Goal: Check status: Check status

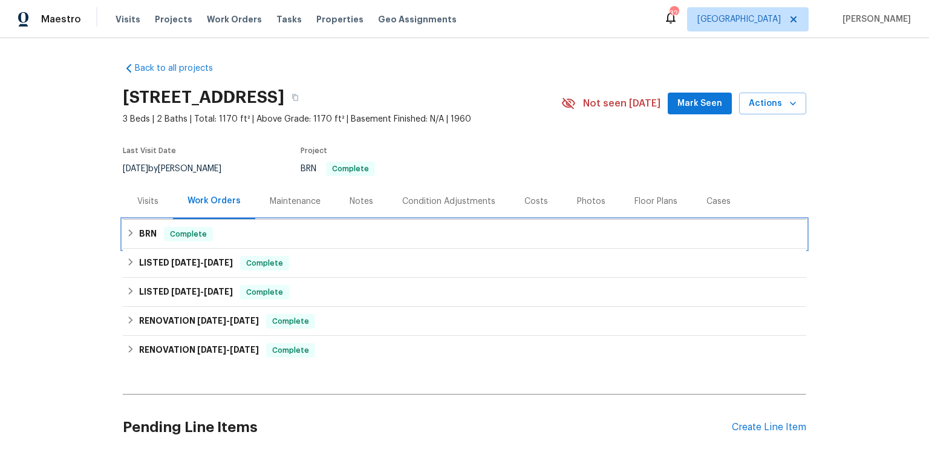
click at [140, 241] on h6 "BRN" at bounding box center [148, 234] width 18 height 15
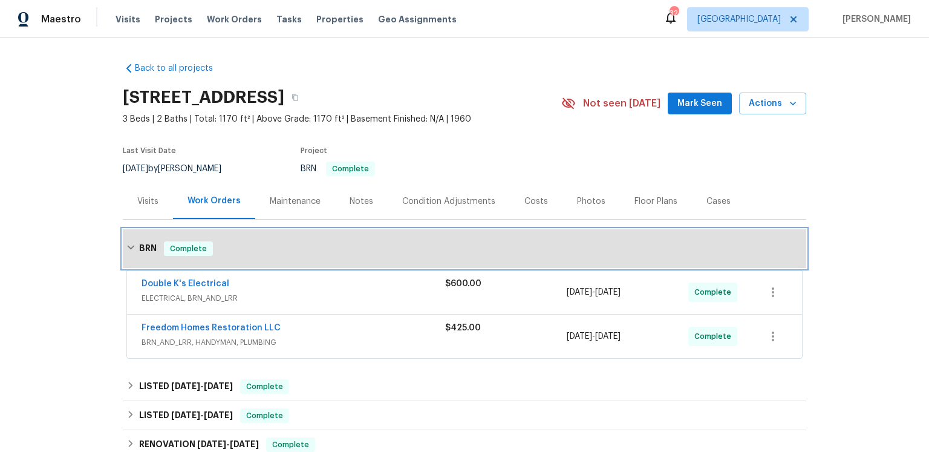
scroll to position [84, 0]
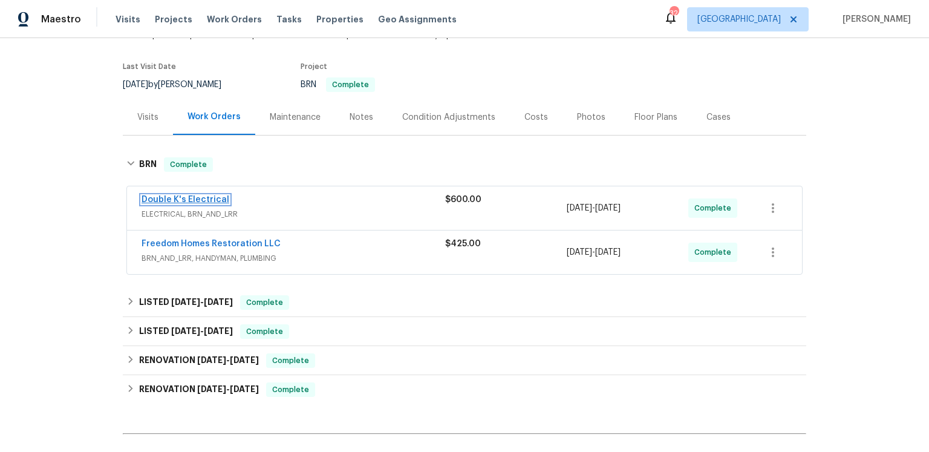
click at [229, 204] on link "Double K's Electrical" at bounding box center [185, 199] width 88 height 8
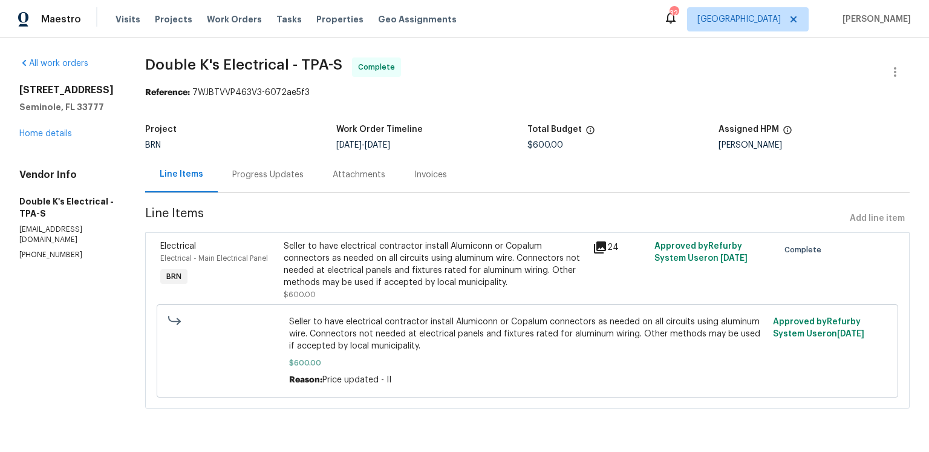
scroll to position [62, 0]
click at [606, 241] on icon at bounding box center [600, 247] width 12 height 12
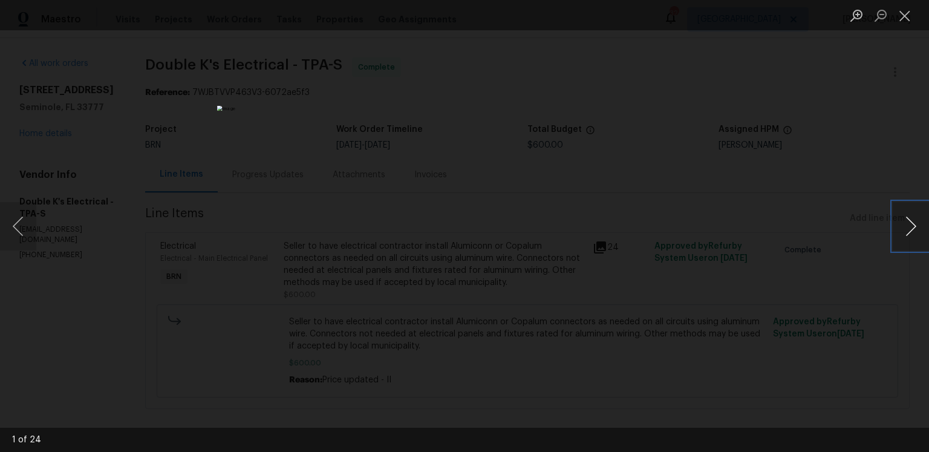
click at [896, 227] on button "Next image" at bounding box center [910, 226] width 36 height 48
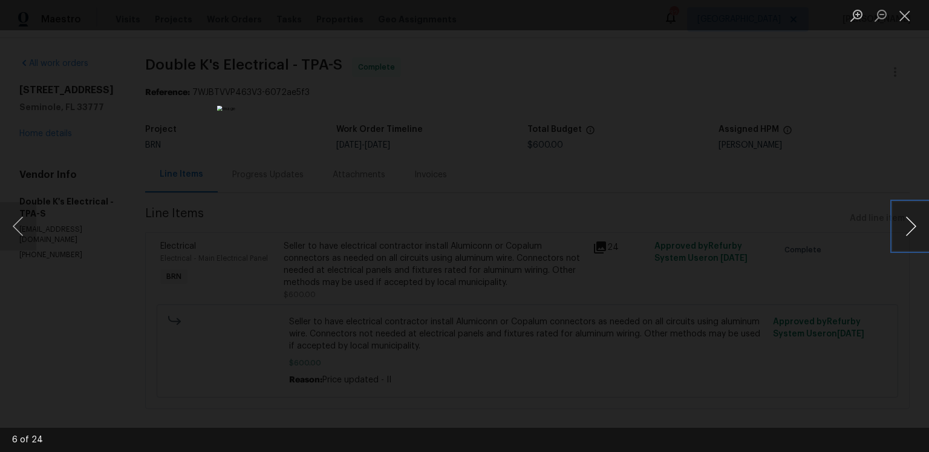
click at [896, 227] on button "Next image" at bounding box center [910, 226] width 36 height 48
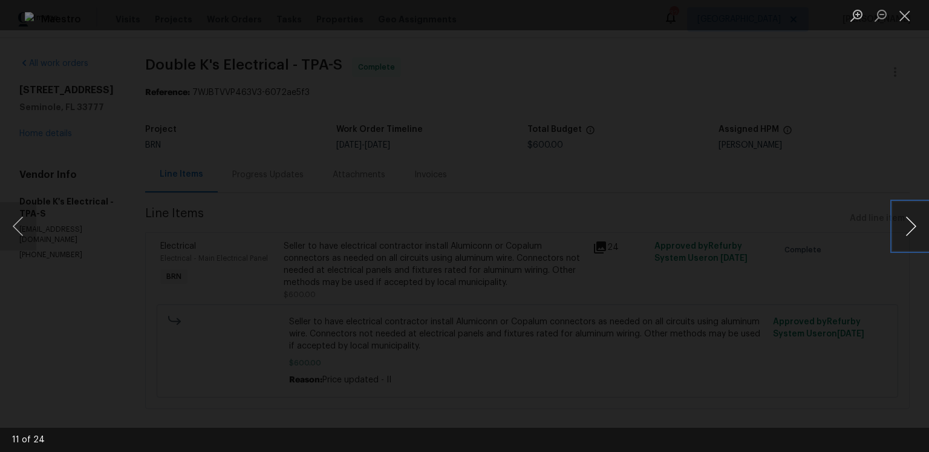
click at [896, 227] on button "Next image" at bounding box center [910, 226] width 36 height 48
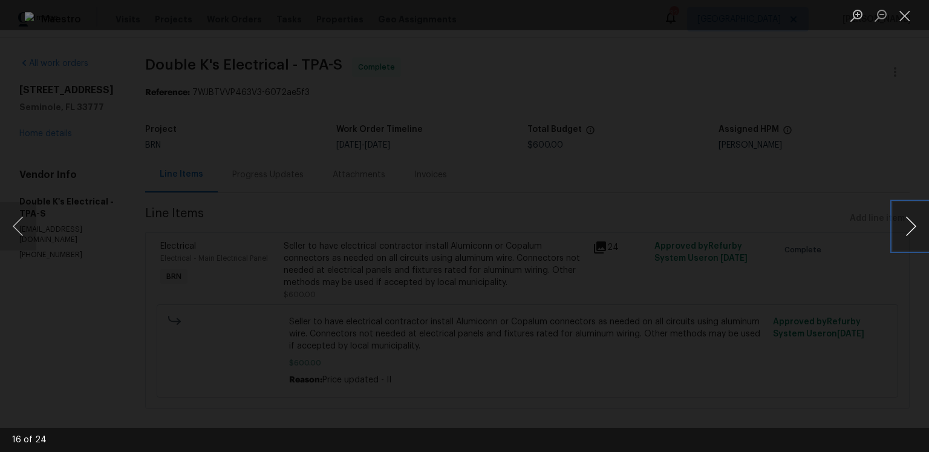
click at [896, 227] on button "Next image" at bounding box center [910, 226] width 36 height 48
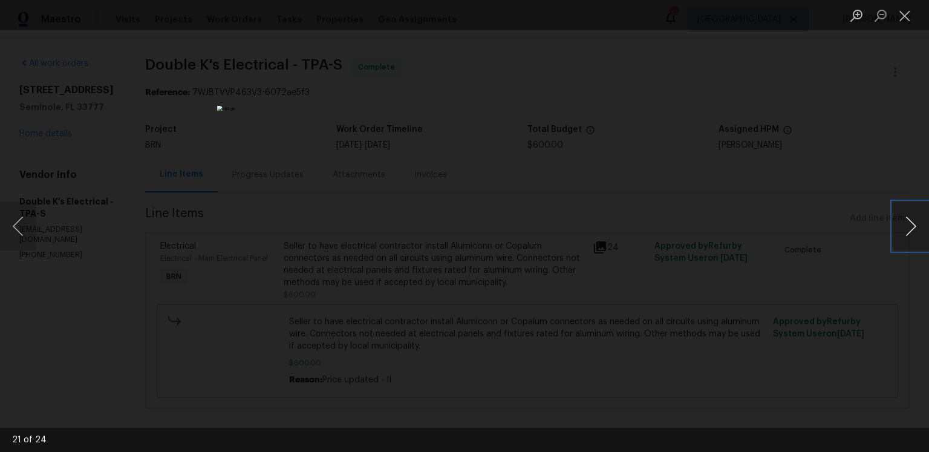
click at [896, 227] on button "Next image" at bounding box center [910, 226] width 36 height 48
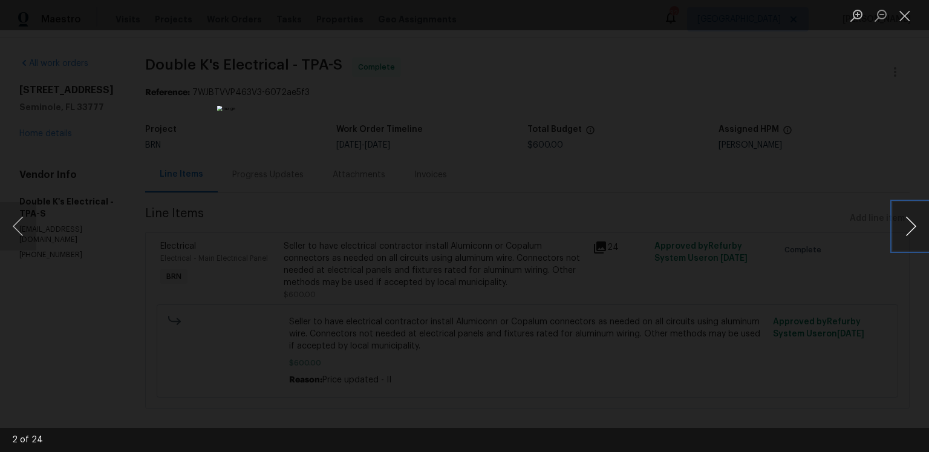
click at [896, 227] on button "Next image" at bounding box center [910, 226] width 36 height 48
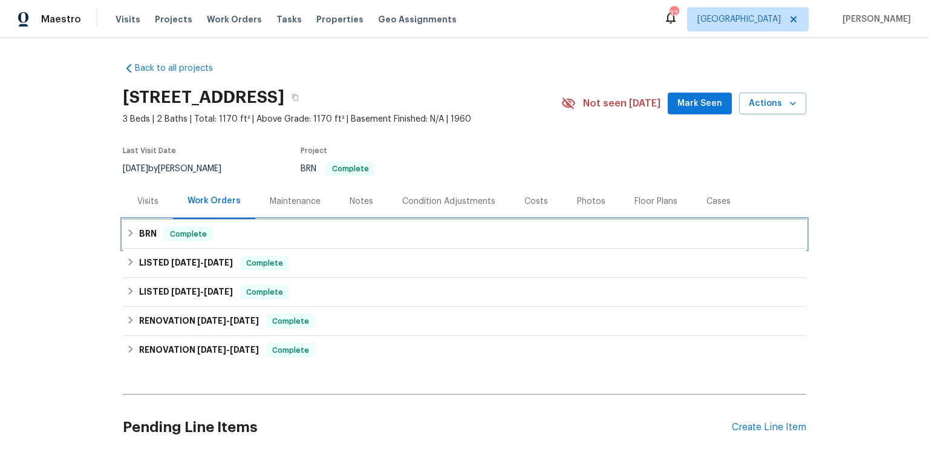
click at [164, 241] on div "BRN Complete" at bounding box center [464, 234] width 676 height 15
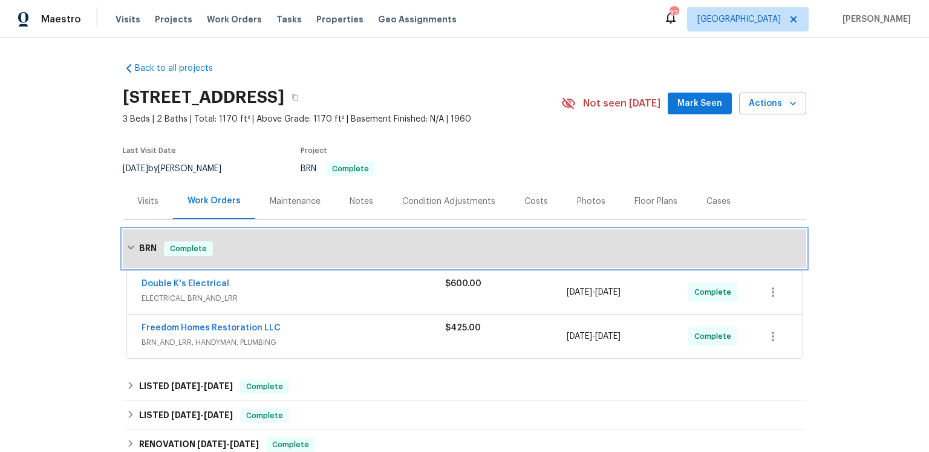
scroll to position [154, 0]
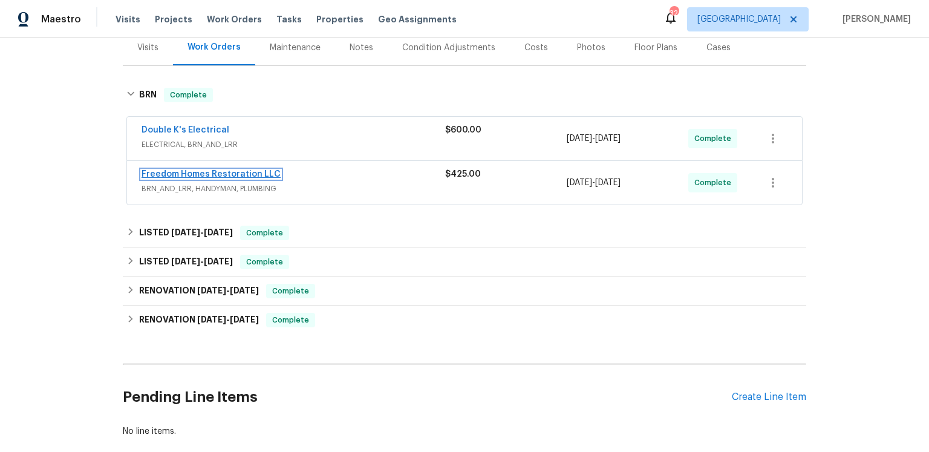
click at [189, 178] on link "Freedom Homes Restoration LLC" at bounding box center [210, 174] width 139 height 8
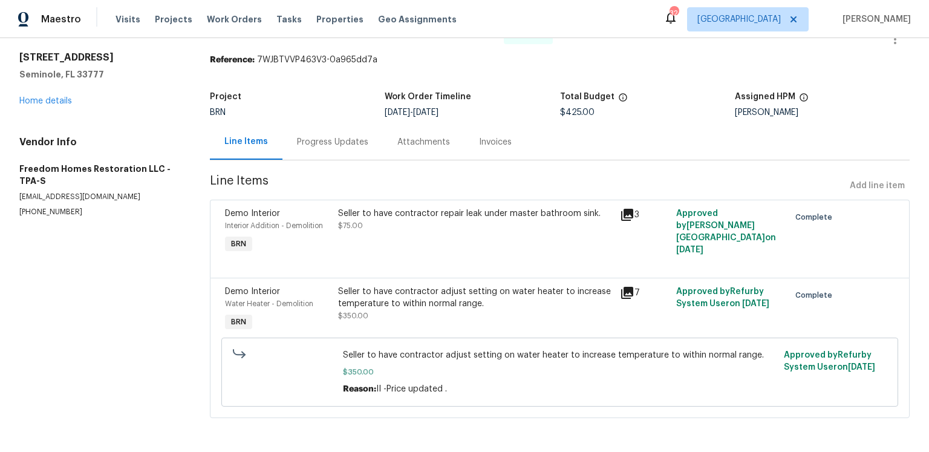
scroll to position [118, 0]
click at [620, 207] on icon at bounding box center [627, 214] width 15 height 15
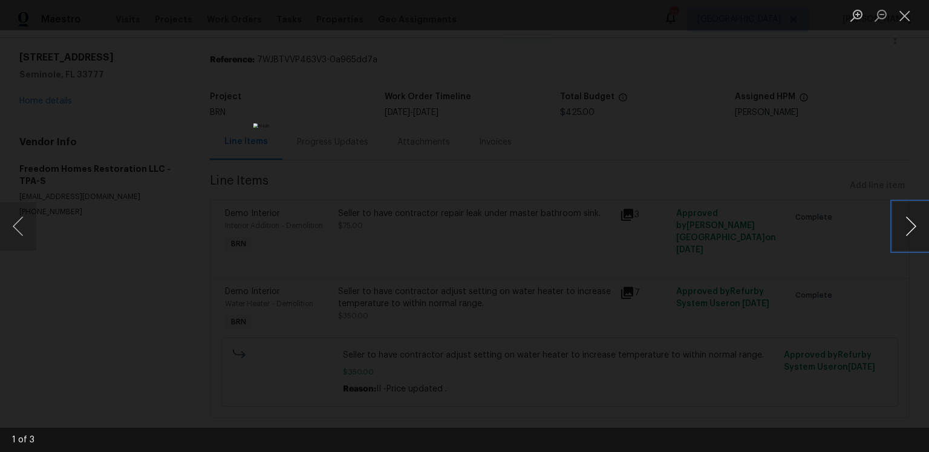
click at [905, 233] on button "Next image" at bounding box center [910, 226] width 36 height 48
click at [911, 10] on button "Close lightbox" at bounding box center [904, 15] width 24 height 21
click at [898, 18] on button "Close lightbox" at bounding box center [904, 15] width 24 height 21
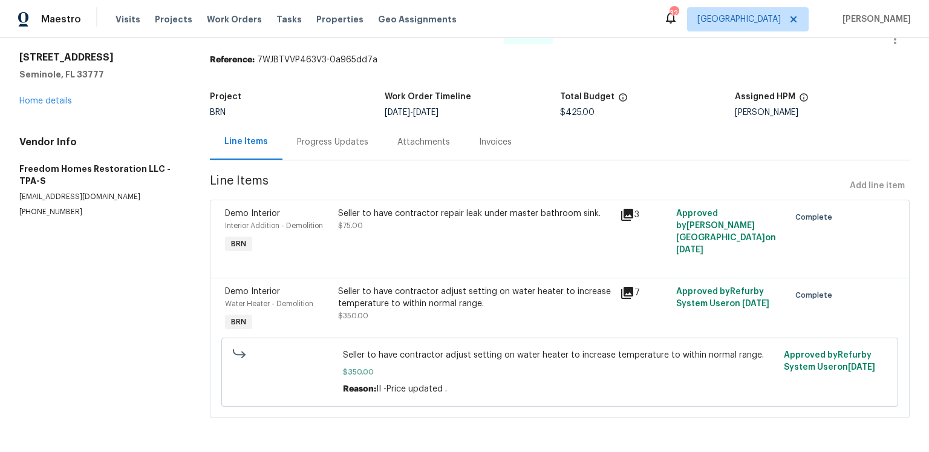
click at [623, 287] on icon at bounding box center [627, 293] width 12 height 12
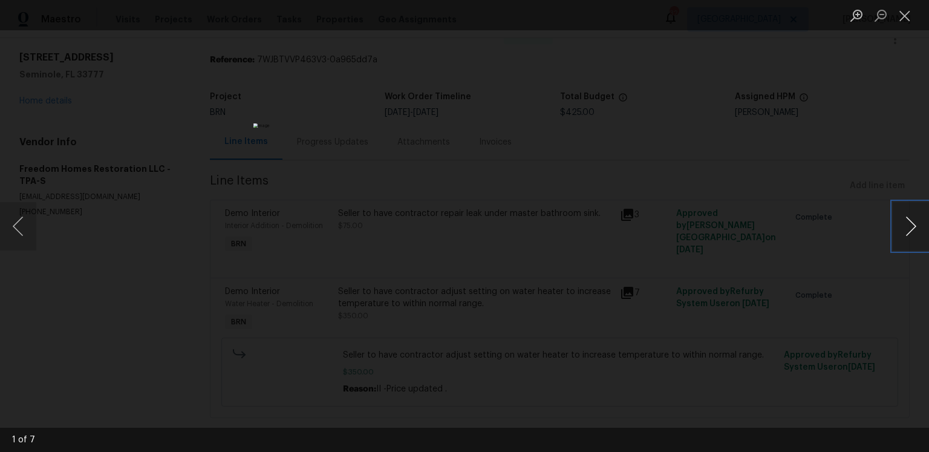
click at [900, 226] on button "Next image" at bounding box center [910, 226] width 36 height 48
click at [905, 221] on button "Next image" at bounding box center [910, 226] width 36 height 48
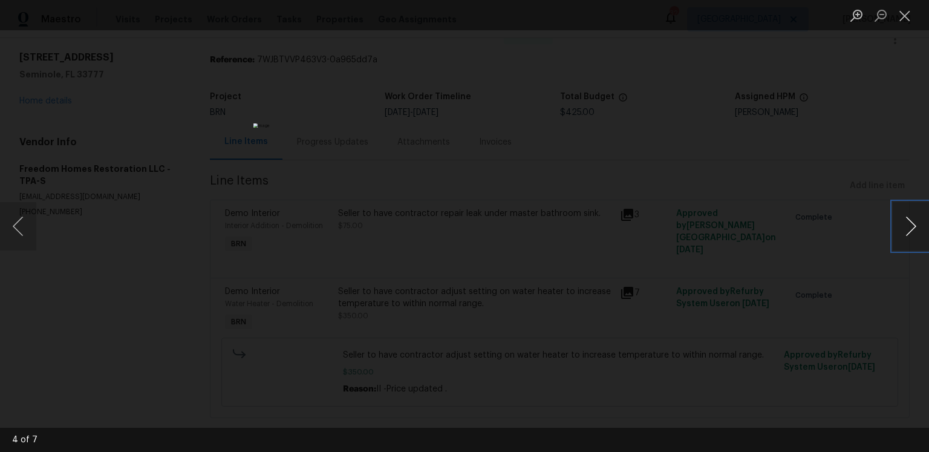
click at [905, 221] on button "Next image" at bounding box center [910, 226] width 36 height 48
click at [895, 225] on button "Next image" at bounding box center [910, 226] width 36 height 48
click at [900, 219] on button "Next image" at bounding box center [910, 226] width 36 height 48
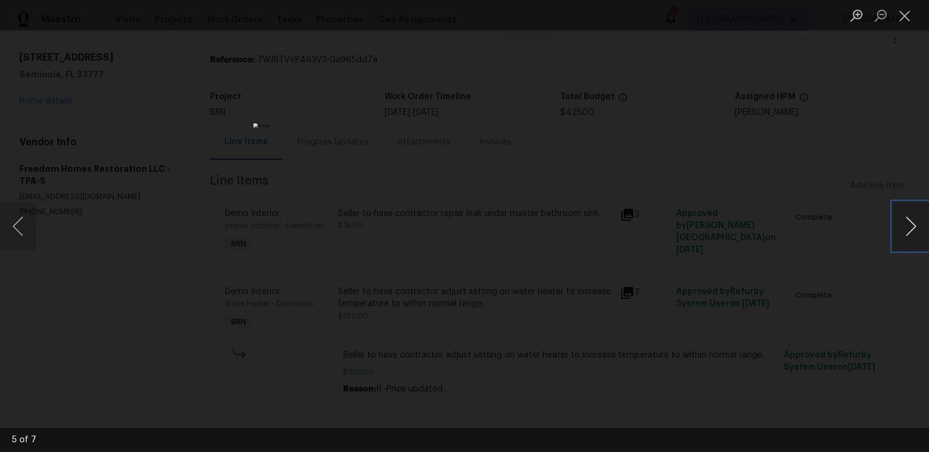
click at [900, 219] on button "Next image" at bounding box center [910, 226] width 36 height 48
click at [893, 230] on button "Next image" at bounding box center [910, 226] width 36 height 48
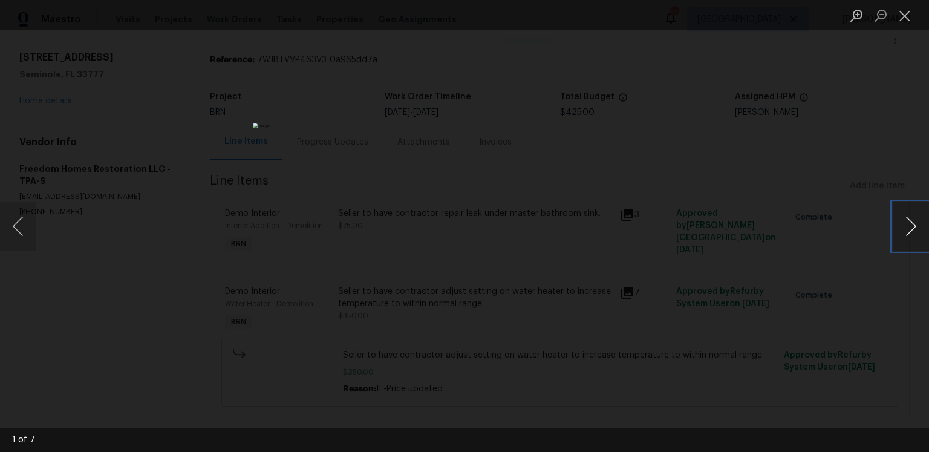
click at [893, 230] on button "Next image" at bounding box center [910, 226] width 36 height 48
click at [901, 233] on button "Next image" at bounding box center [910, 226] width 36 height 48
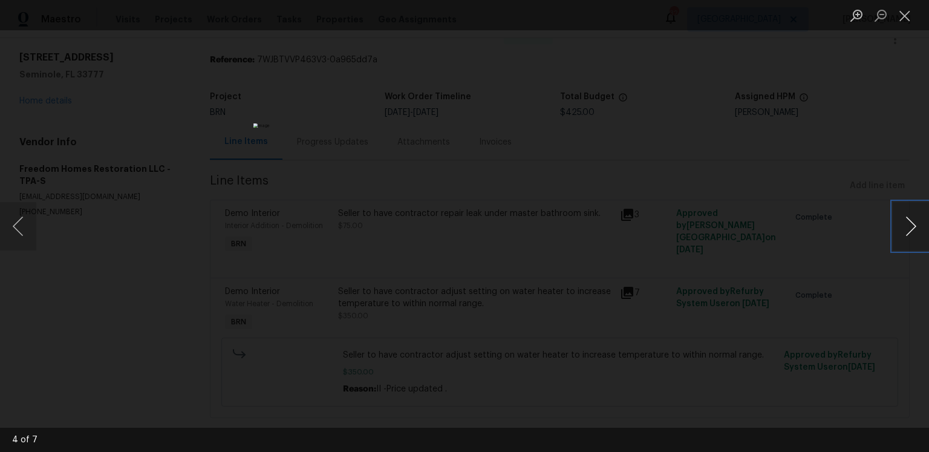
click at [901, 233] on button "Next image" at bounding box center [910, 226] width 36 height 48
click at [912, 229] on button "Next image" at bounding box center [910, 226] width 36 height 48
click at [900, 17] on button "Close lightbox" at bounding box center [904, 15] width 24 height 21
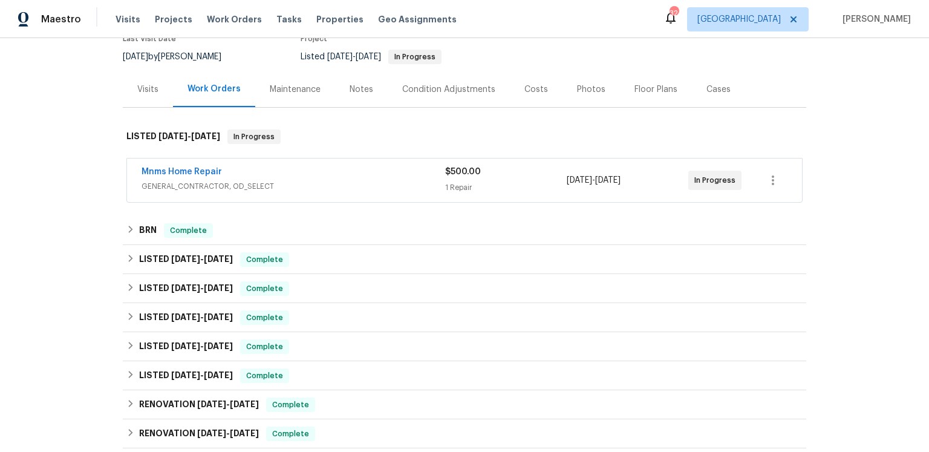
scroll to position [179, 0]
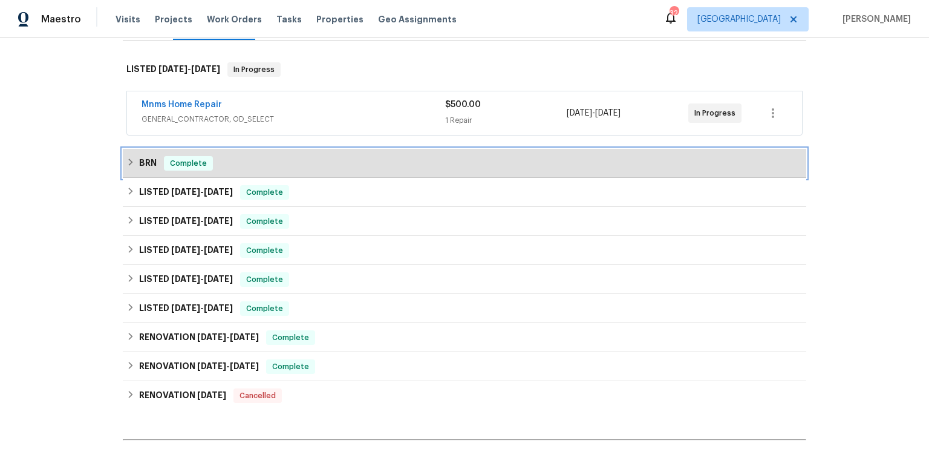
click at [161, 170] on div "BRN Complete" at bounding box center [464, 163] width 676 height 15
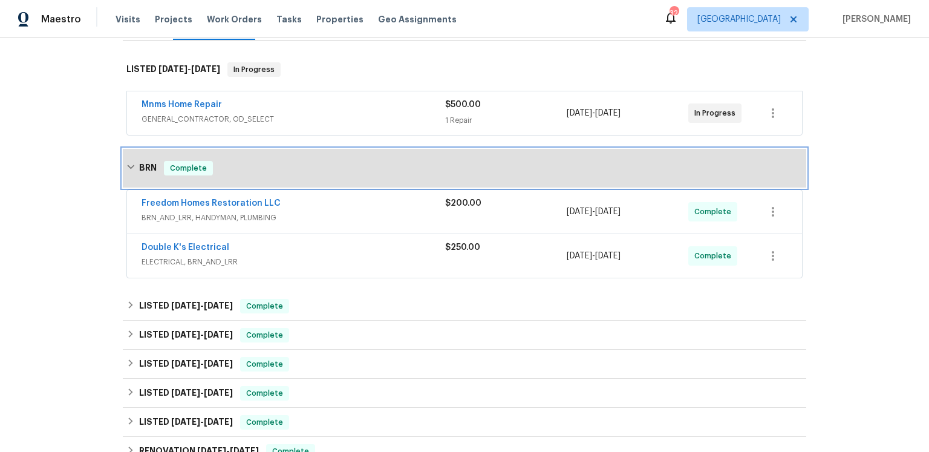
scroll to position [191, 0]
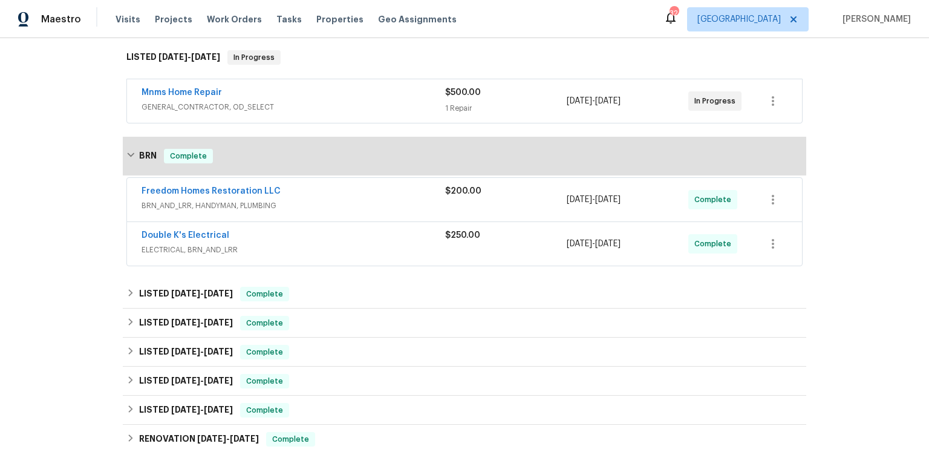
click at [198, 199] on div "Freedom Homes Restoration LLC" at bounding box center [292, 192] width 303 height 15
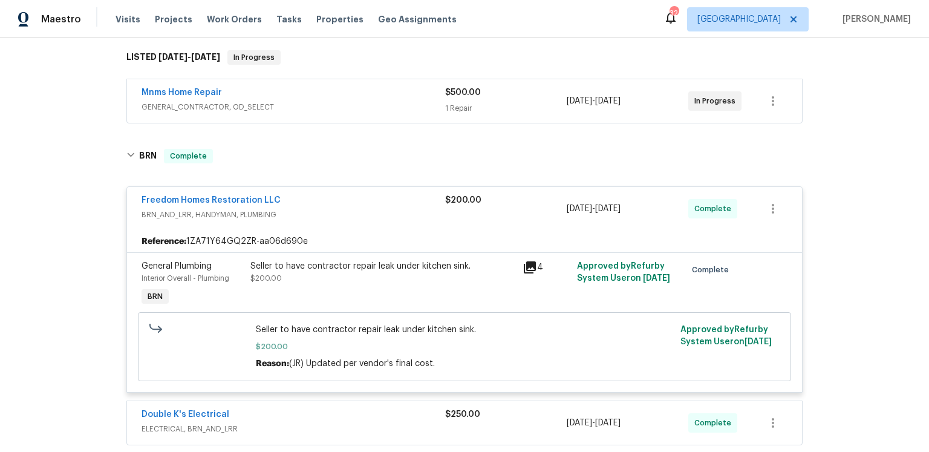
scroll to position [237, 0]
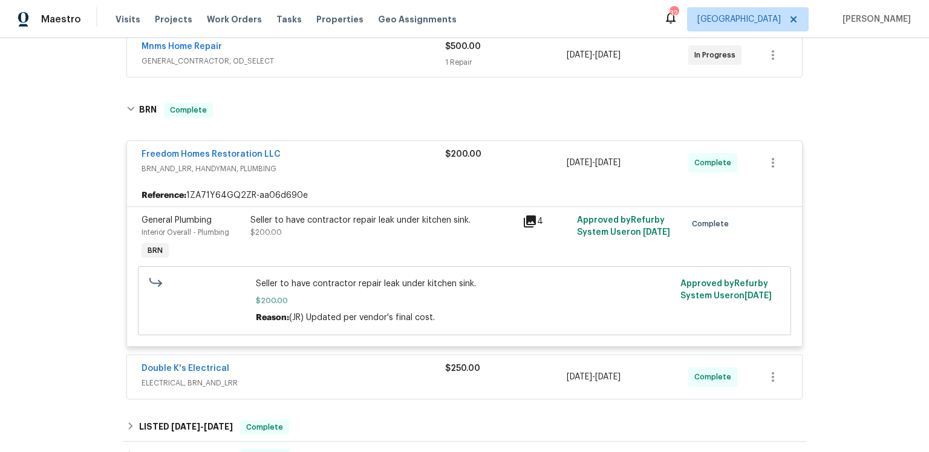
click at [528, 229] on icon at bounding box center [529, 221] width 15 height 15
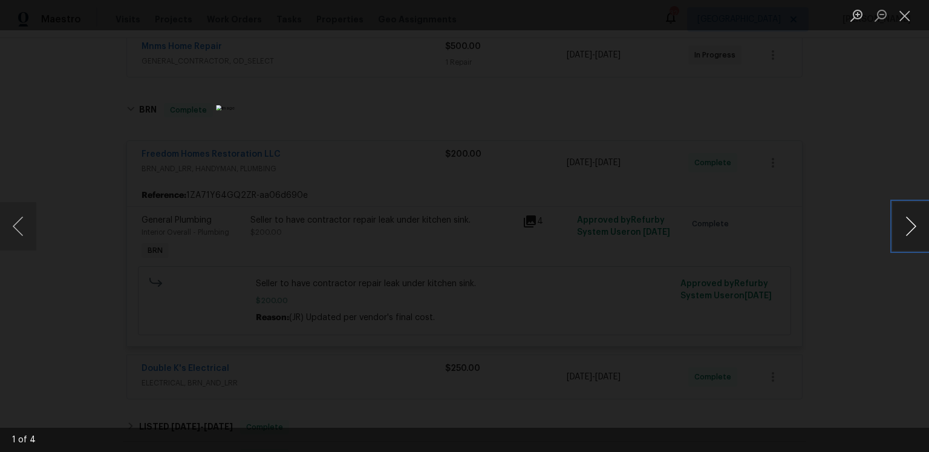
click at [896, 232] on button "Next image" at bounding box center [910, 226] width 36 height 48
click at [897, 241] on button "Next image" at bounding box center [910, 226] width 36 height 48
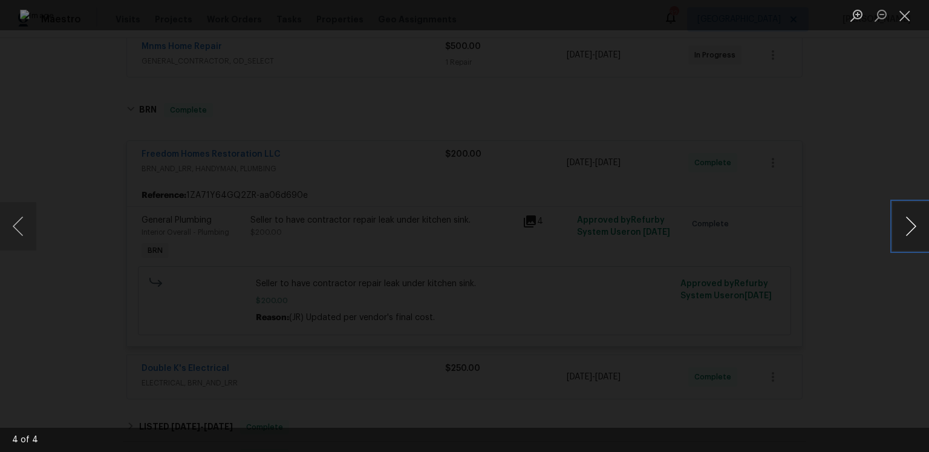
click at [897, 241] on button "Next image" at bounding box center [910, 226] width 36 height 48
click at [924, 219] on button "Next image" at bounding box center [910, 226] width 36 height 48
click at [914, 224] on button "Next image" at bounding box center [910, 226] width 36 height 48
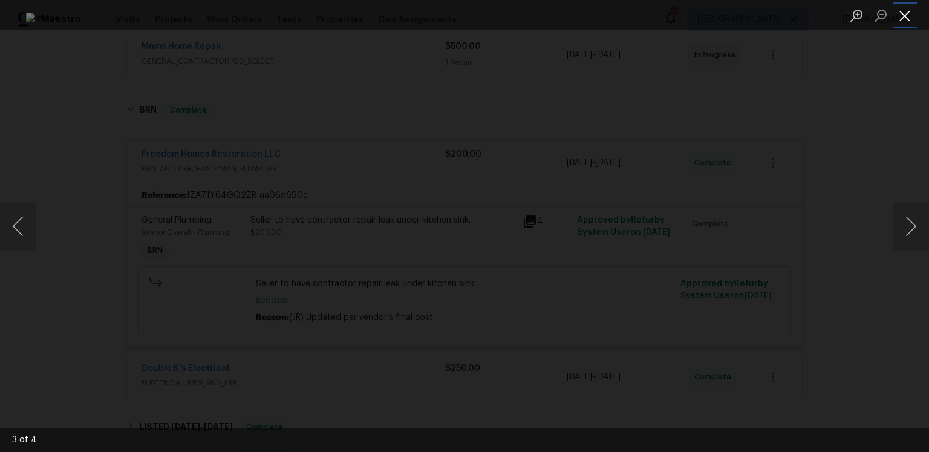
click at [910, 18] on button "Close lightbox" at bounding box center [904, 15] width 24 height 21
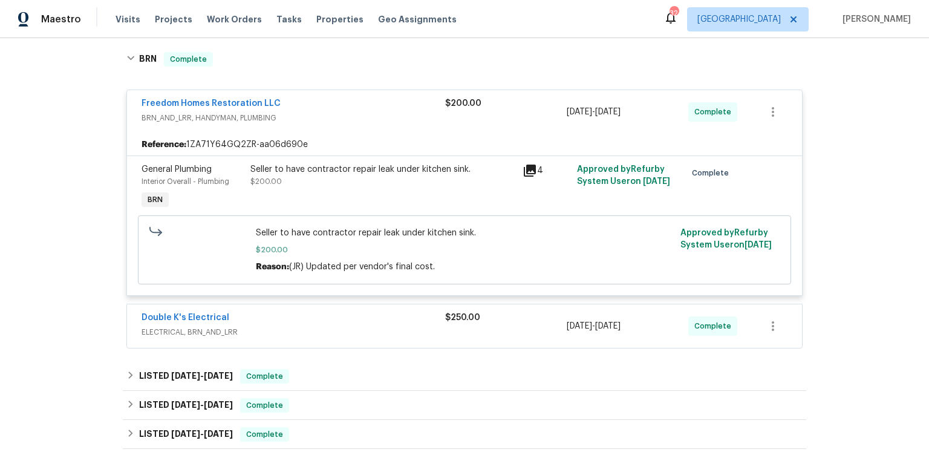
scroll to position [300, 0]
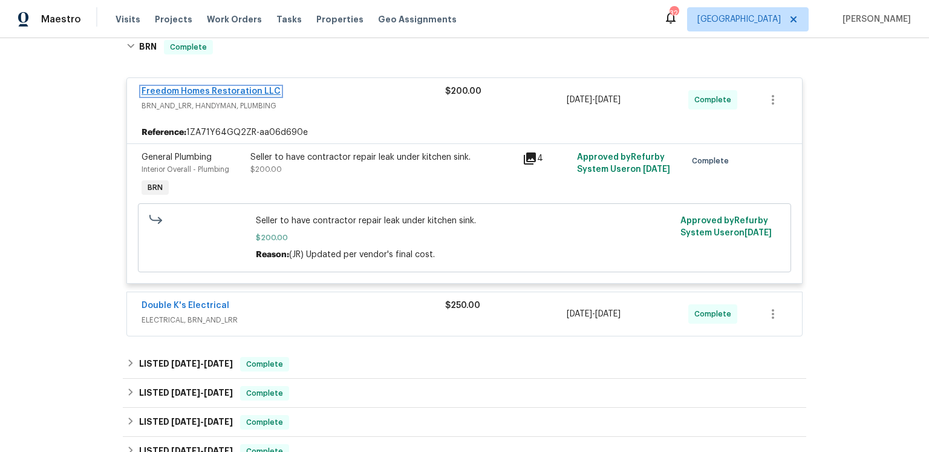
click at [280, 96] on link "Freedom Homes Restoration LLC" at bounding box center [210, 91] width 139 height 8
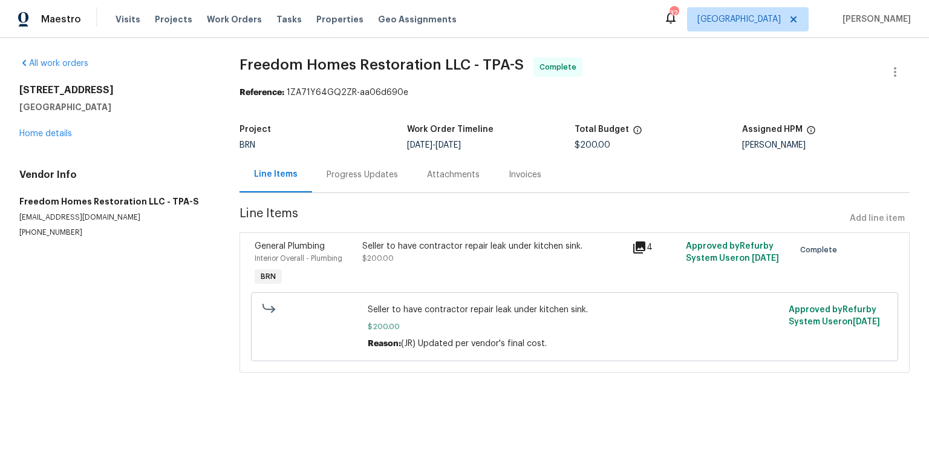
scroll to position [11, 0]
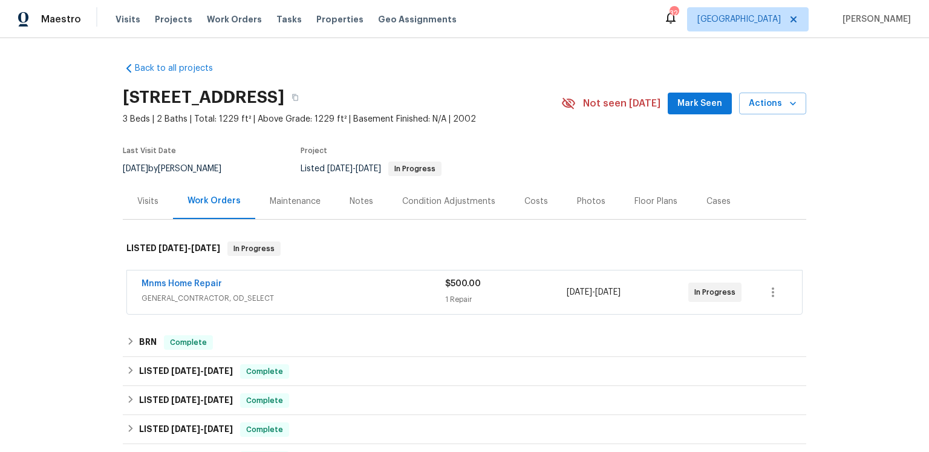
scroll to position [112, 0]
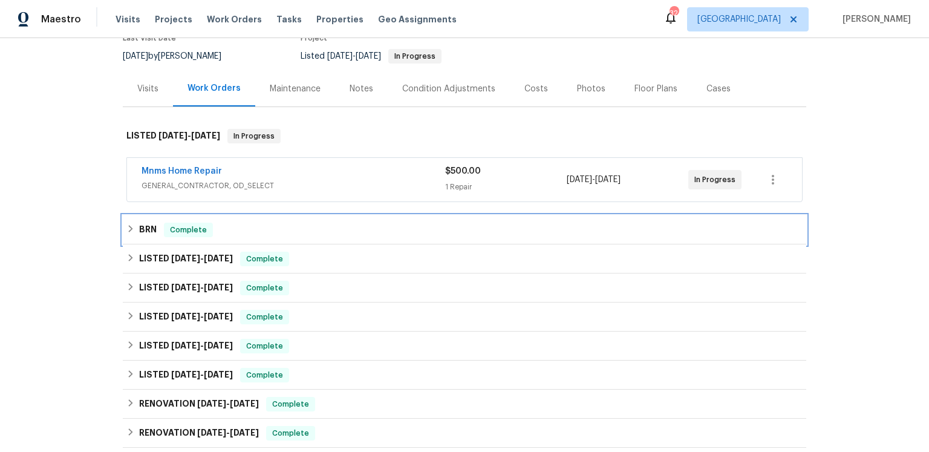
click at [149, 237] on h6 "BRN" at bounding box center [148, 229] width 18 height 15
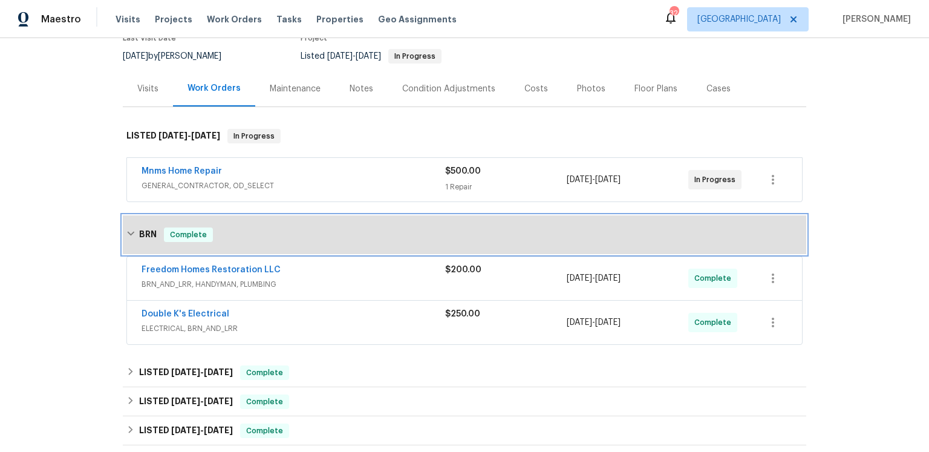
scroll to position [158, 0]
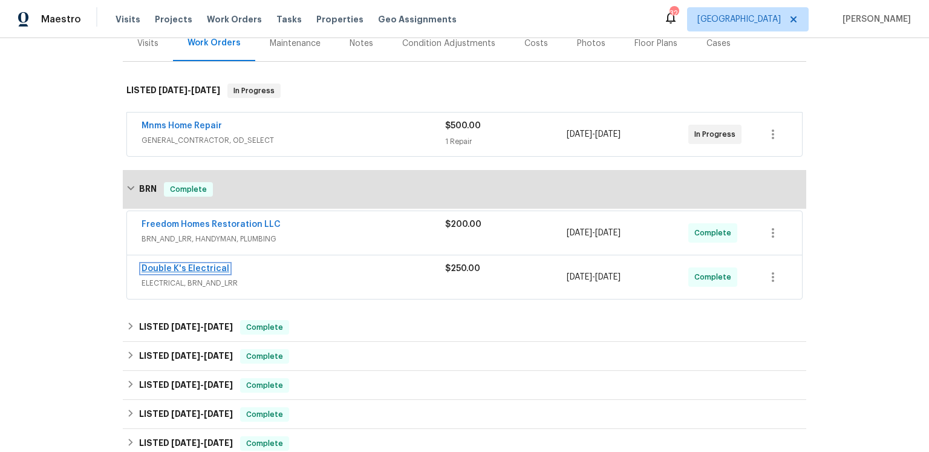
click at [207, 273] on link "Double K's Electrical" at bounding box center [185, 268] width 88 height 8
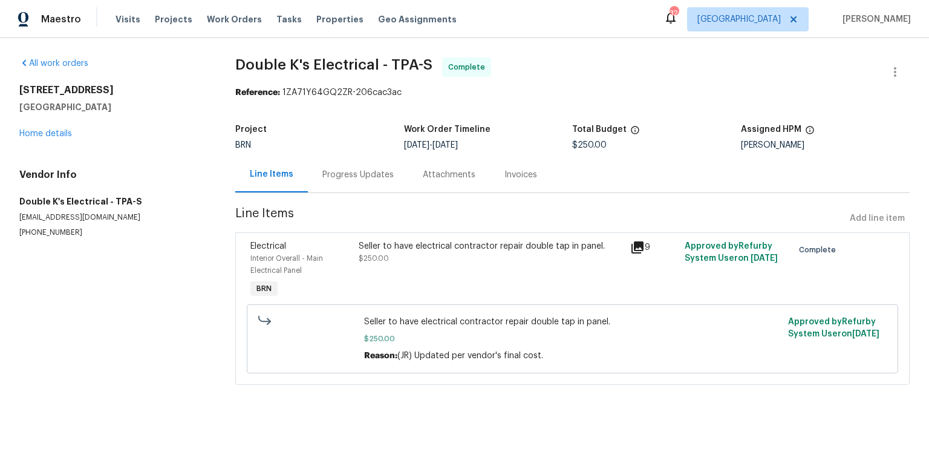
click at [634, 254] on icon at bounding box center [637, 247] width 15 height 15
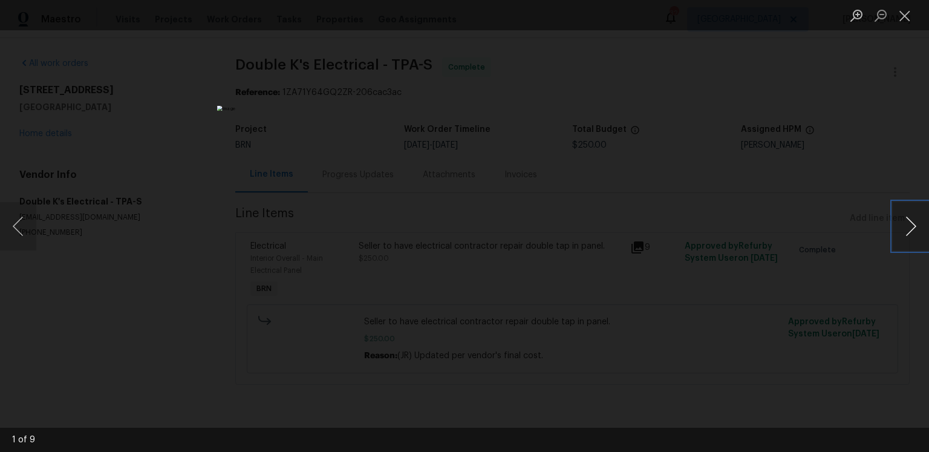
click at [897, 220] on button "Next image" at bounding box center [910, 226] width 36 height 48
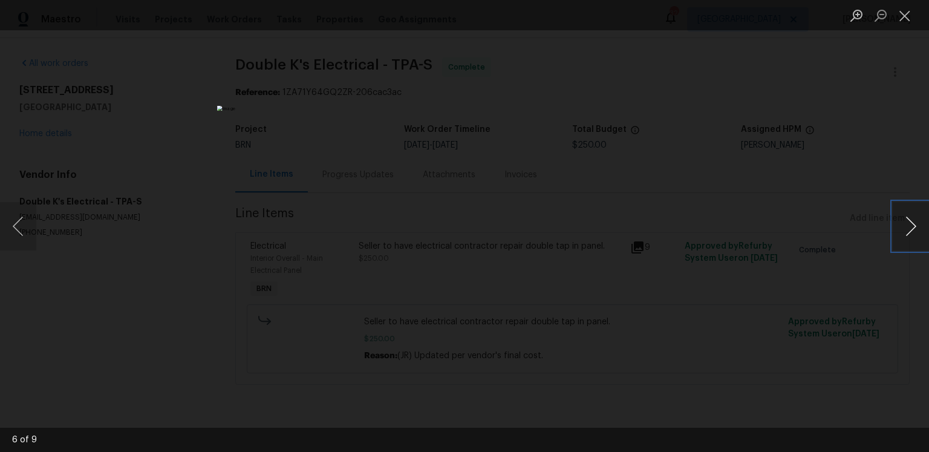
click at [897, 220] on button "Next image" at bounding box center [910, 226] width 36 height 48
click at [905, 225] on button "Next image" at bounding box center [910, 226] width 36 height 48
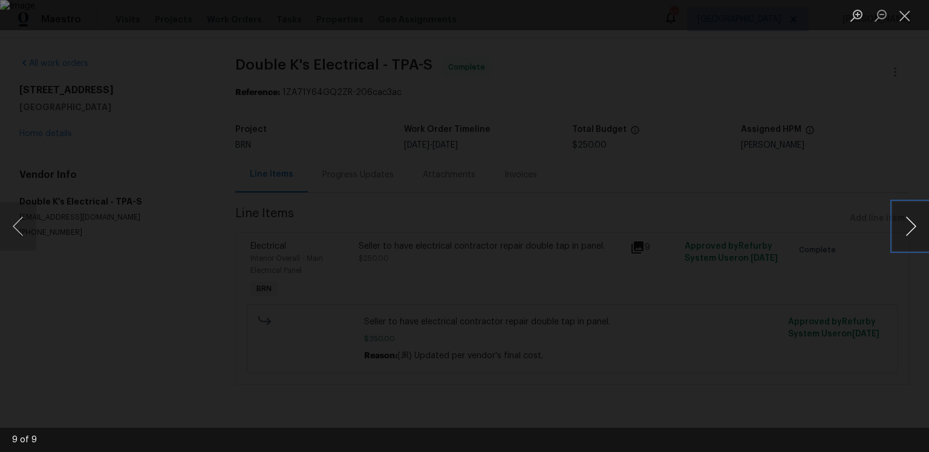
click at [905, 225] on button "Next image" at bounding box center [910, 226] width 36 height 48
click at [898, 229] on button "Next image" at bounding box center [910, 226] width 36 height 48
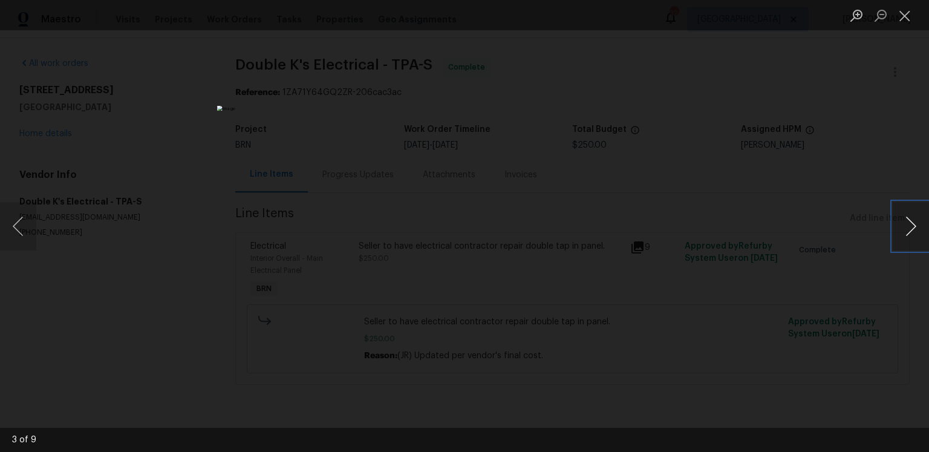
click at [898, 229] on button "Next image" at bounding box center [910, 226] width 36 height 48
click at [902, 19] on button "Close lightbox" at bounding box center [904, 15] width 24 height 21
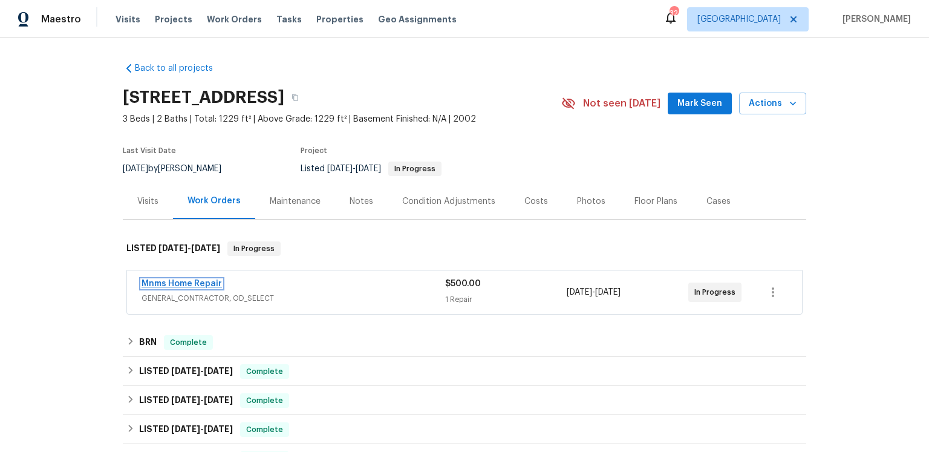
click at [216, 288] on link "Mnms Home Repair" at bounding box center [181, 283] width 80 height 8
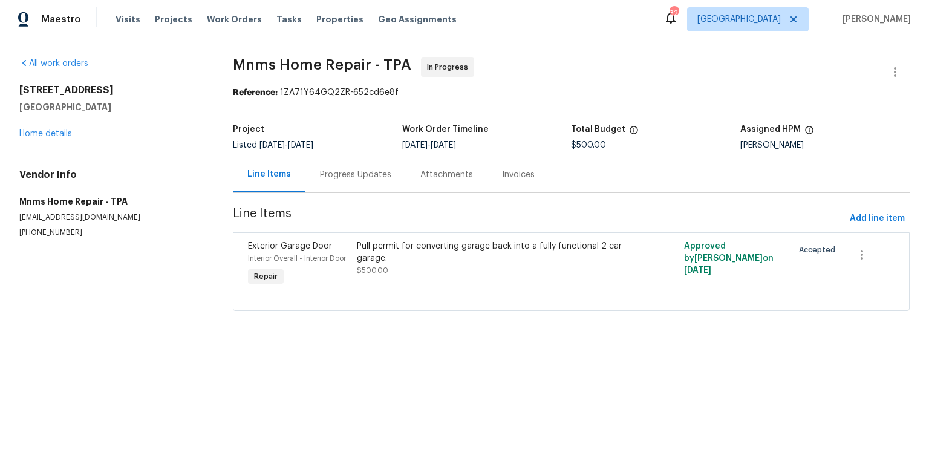
click at [366, 181] on div "Progress Updates" at bounding box center [355, 175] width 71 height 12
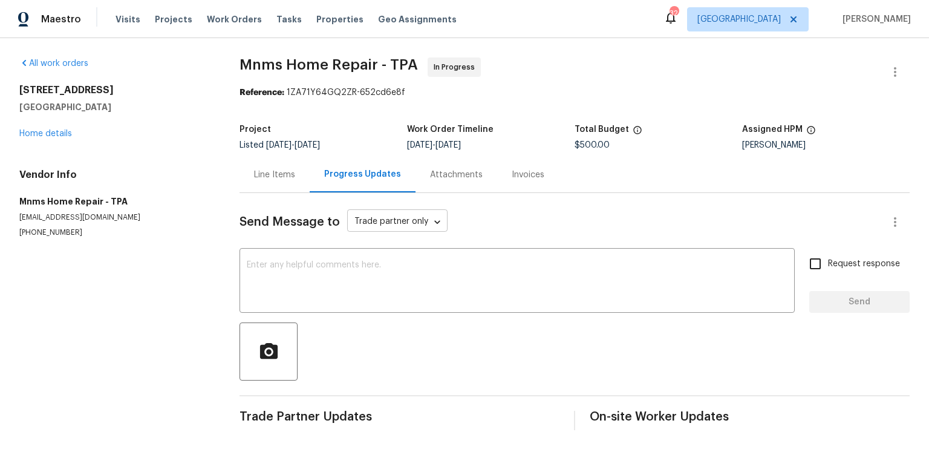
scroll to position [74, 0]
